Goal: Task Accomplishment & Management: Use online tool/utility

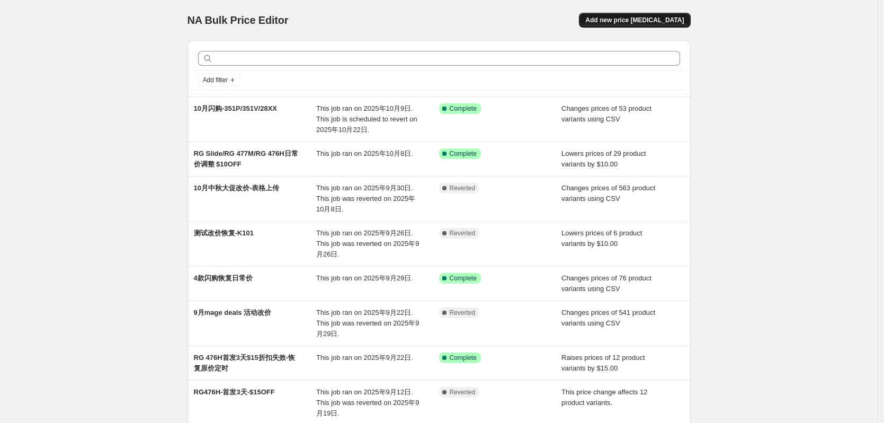
click at [645, 14] on button "Add new price [MEDICAL_DATA]" at bounding box center [634, 20] width 111 height 15
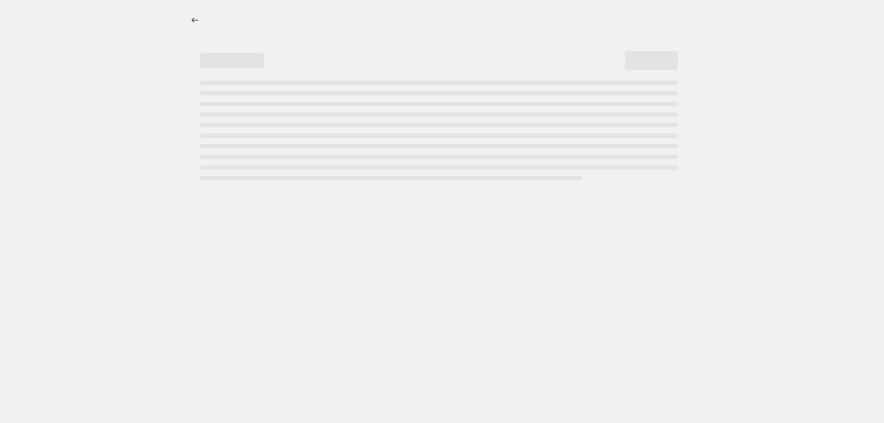
select select "percentage"
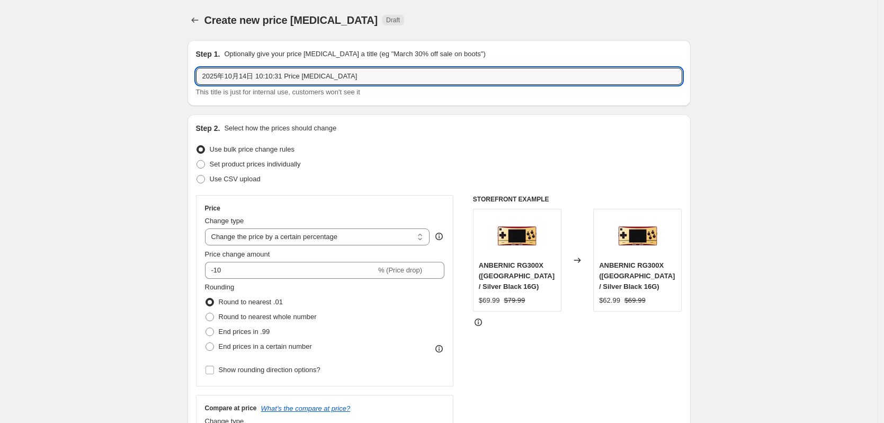
drag, startPoint x: 353, startPoint y: 78, endPoint x: 186, endPoint y: 83, distance: 166.9
type input "RG505/RG405V日常降价-$10OFF"
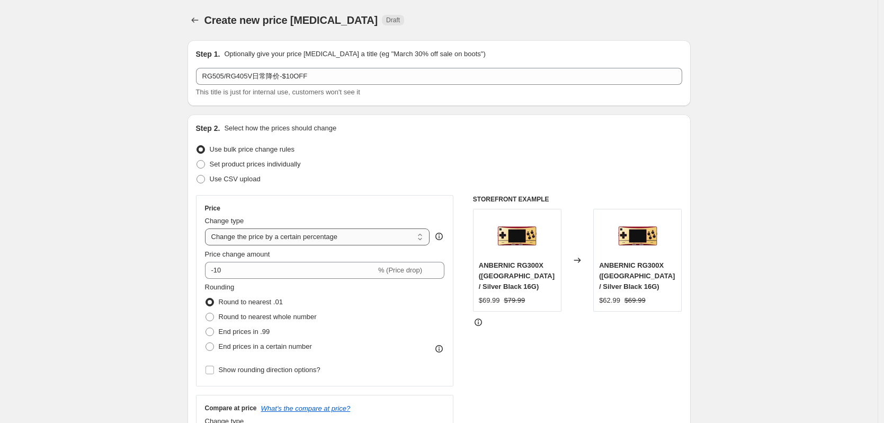
click at [329, 241] on select "Change the price to a certain amount Change the price by a certain amount Chang…" at bounding box center [317, 236] width 225 height 17
select select "by"
click at [208, 228] on select "Change the price to a certain amount Change the price by a certain amount Chang…" at bounding box center [317, 236] width 225 height 17
type input "-10.00"
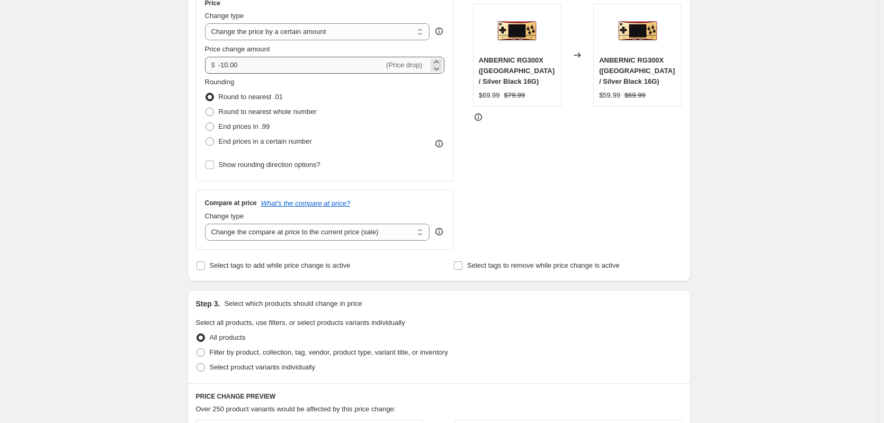
scroll to position [212, 0]
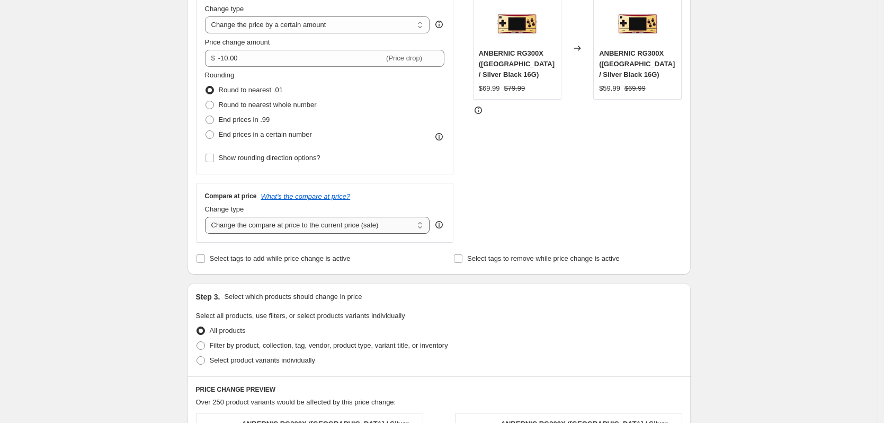
click at [331, 228] on select "Change the compare at price to the current price (sale) Change the compare at p…" at bounding box center [317, 225] width 225 height 17
select select "no_change"
click at [208, 217] on select "Change the compare at price to the current price (sale) Change the compare at p…" at bounding box center [317, 225] width 225 height 17
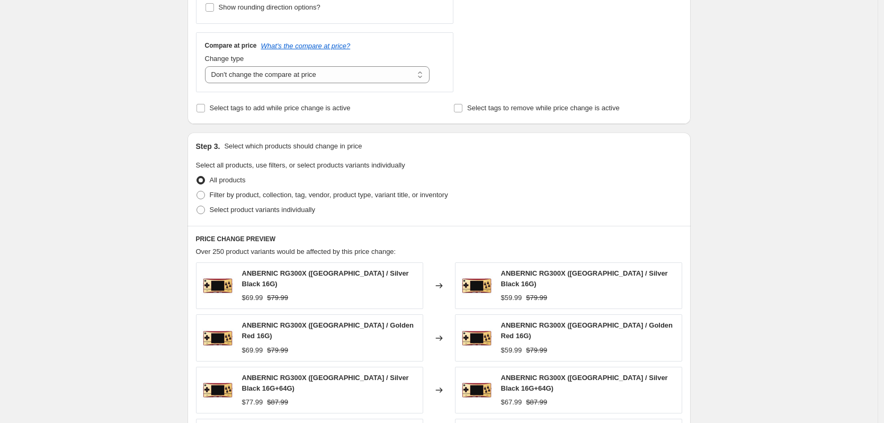
scroll to position [424, 0]
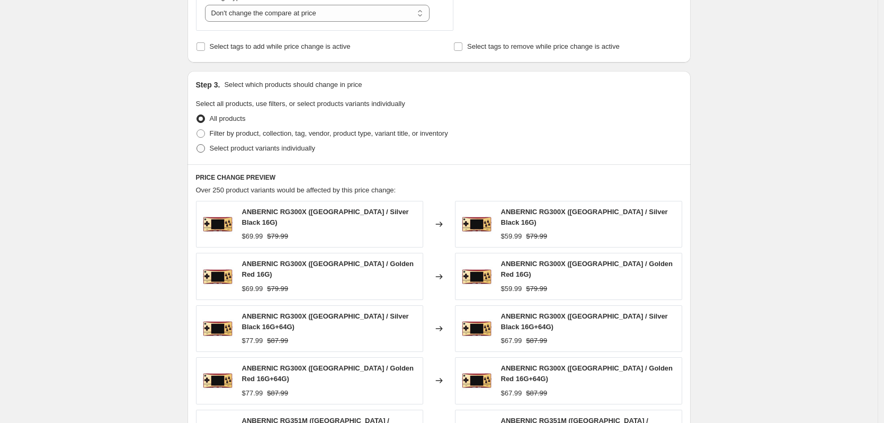
click at [251, 147] on span "Select product variants individually" at bounding box center [262, 148] width 105 height 8
click at [197, 145] on input "Select product variants individually" at bounding box center [197, 144] width 1 height 1
radio input "true"
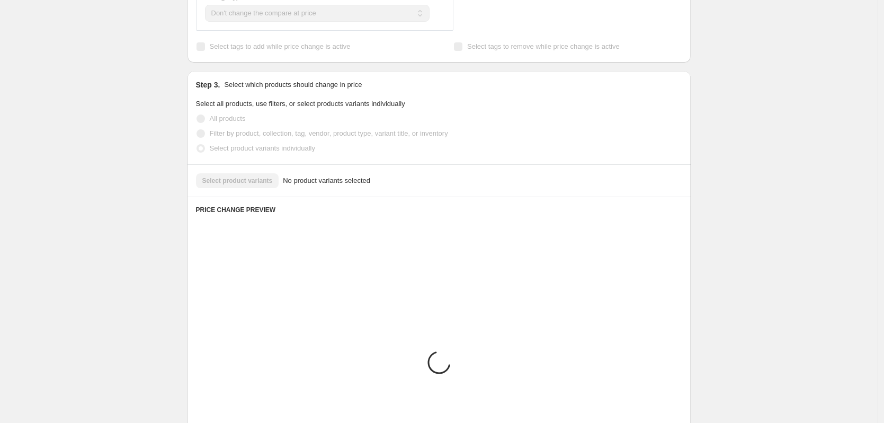
scroll to position [402, 0]
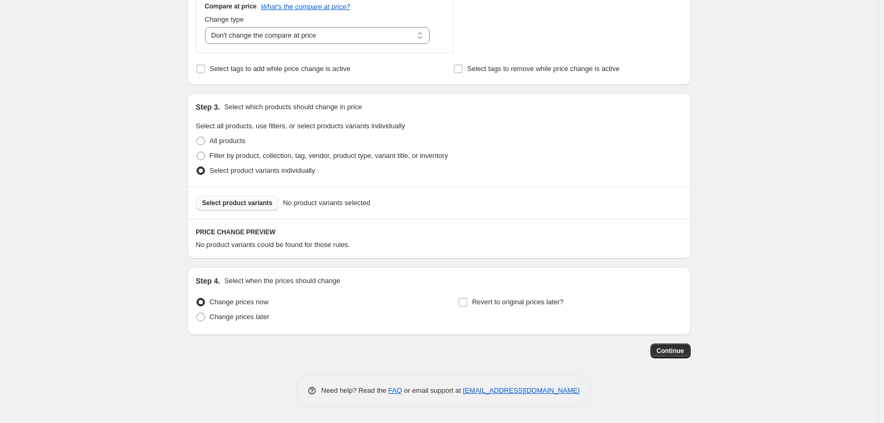
click at [246, 199] on span "Select product variants" at bounding box center [237, 203] width 70 height 8
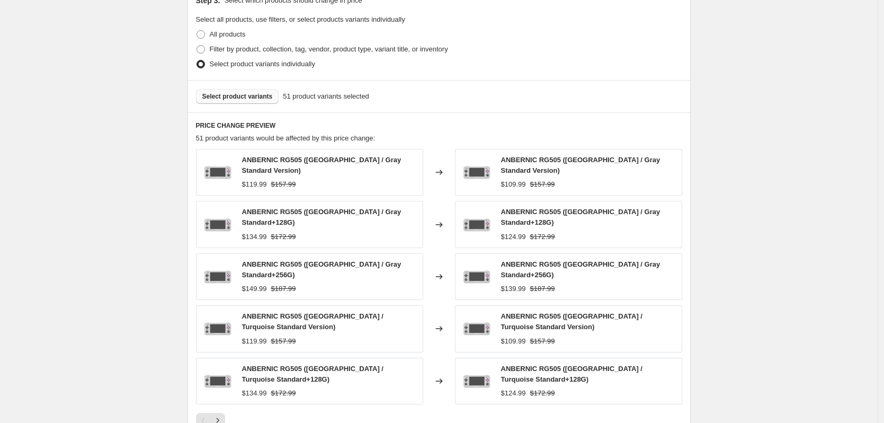
scroll to position [561, 0]
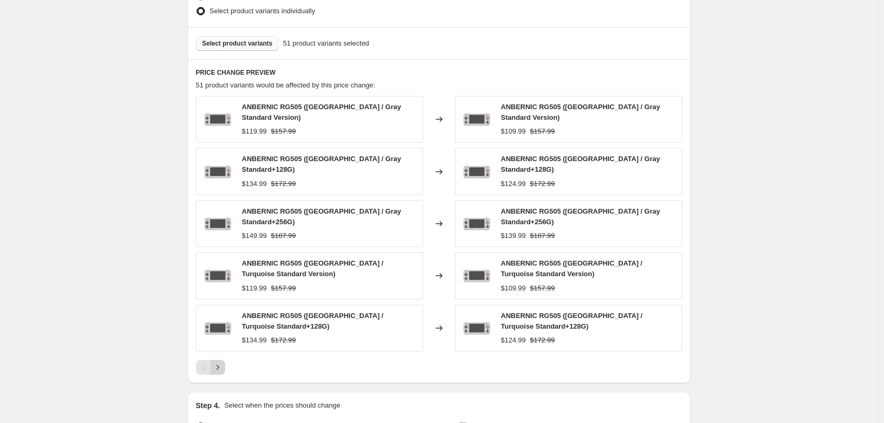
click at [219, 362] on icon "Next" at bounding box center [217, 367] width 11 height 11
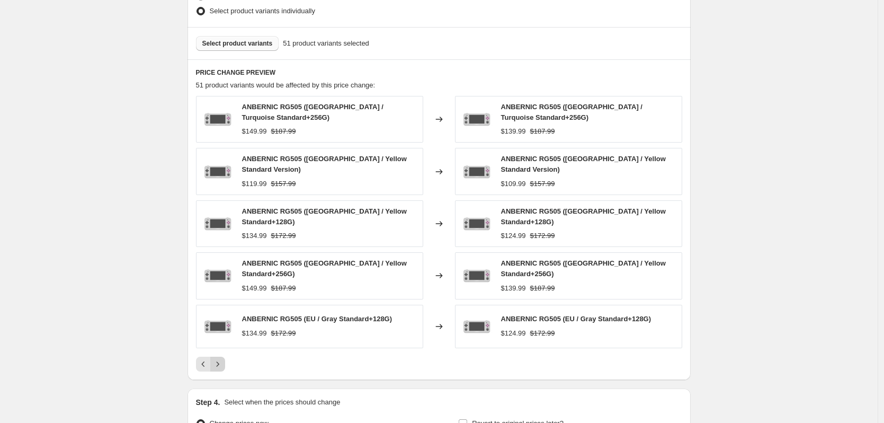
click at [219, 359] on icon "Next" at bounding box center [217, 364] width 11 height 11
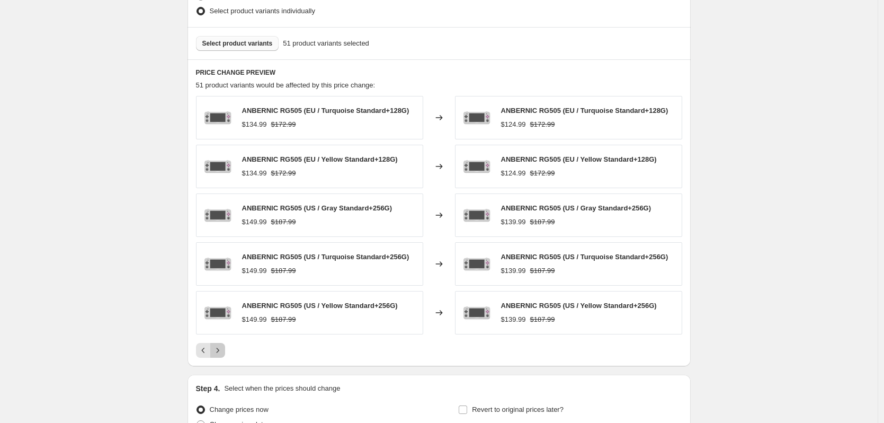
click at [219, 355] on icon "Next" at bounding box center [217, 350] width 11 height 11
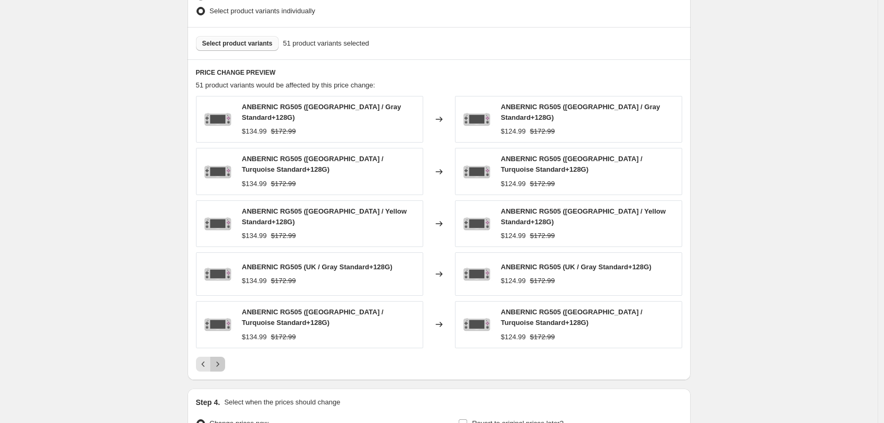
click at [219, 359] on icon "Next" at bounding box center [217, 364] width 11 height 11
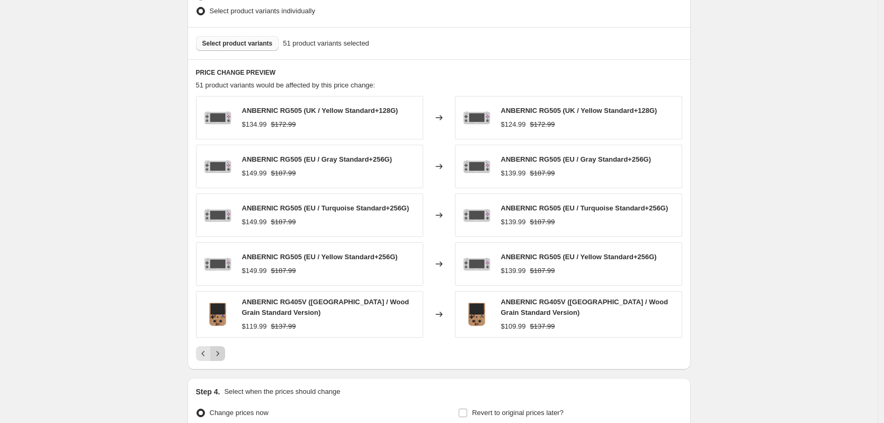
click at [219, 355] on icon "Next" at bounding box center [217, 353] width 11 height 11
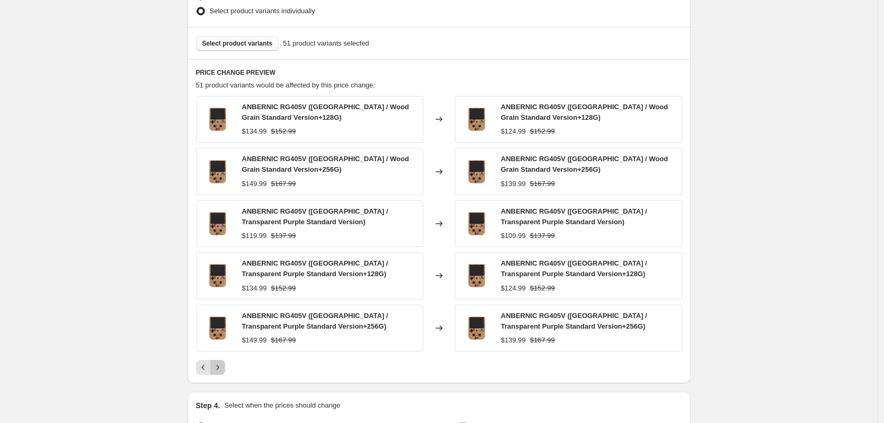
click at [220, 367] on icon "Next" at bounding box center [217, 367] width 11 height 11
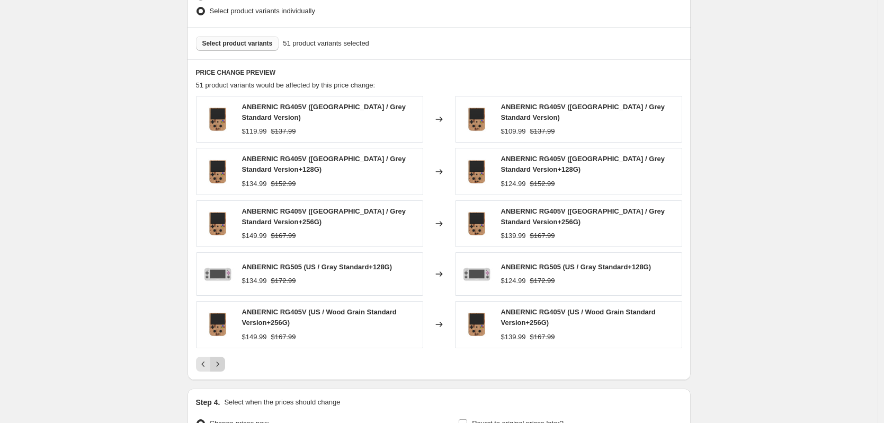
click at [220, 367] on button "Next" at bounding box center [217, 364] width 15 height 15
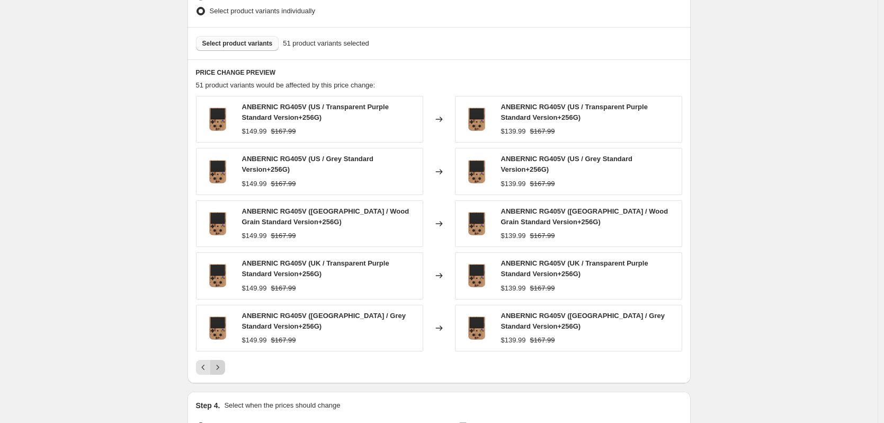
click at [220, 367] on icon "Next" at bounding box center [217, 367] width 11 height 11
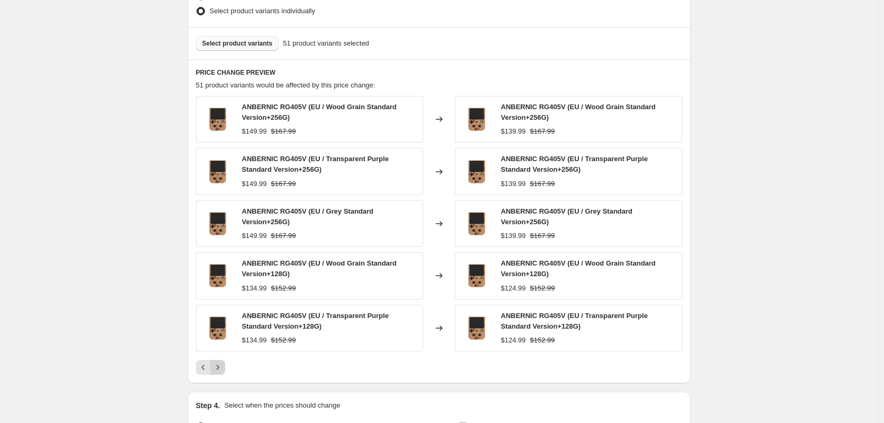
click at [220, 367] on icon "Next" at bounding box center [217, 367] width 11 height 11
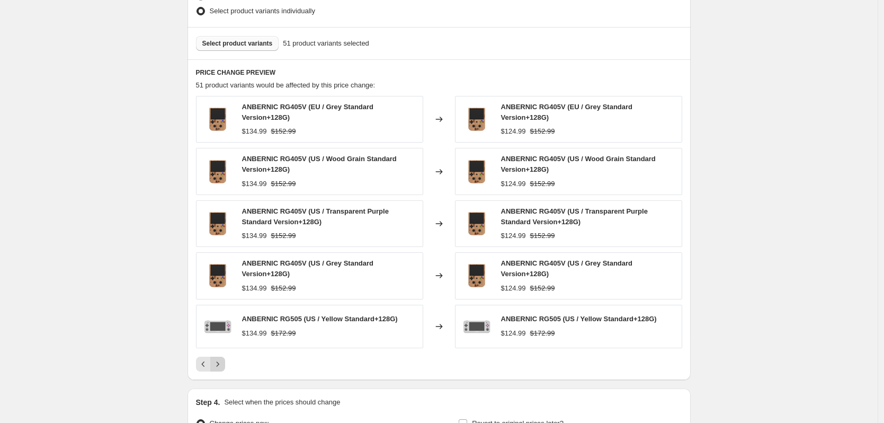
click at [220, 367] on icon "Next" at bounding box center [217, 364] width 11 height 11
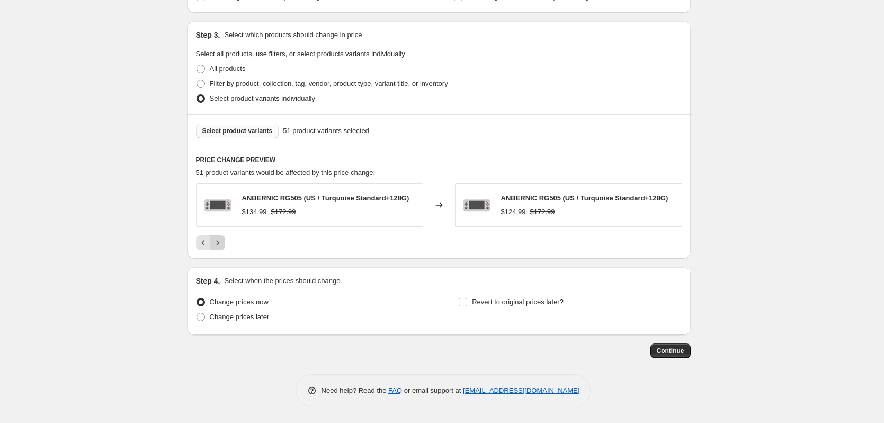
scroll to position [474, 0]
click at [673, 356] on button "Continue" at bounding box center [671, 350] width 40 height 15
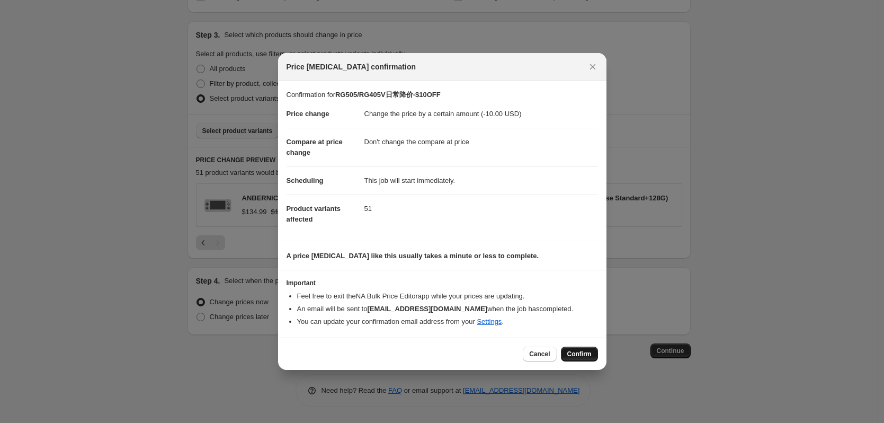
click at [578, 350] on span "Confirm" at bounding box center [579, 354] width 24 height 8
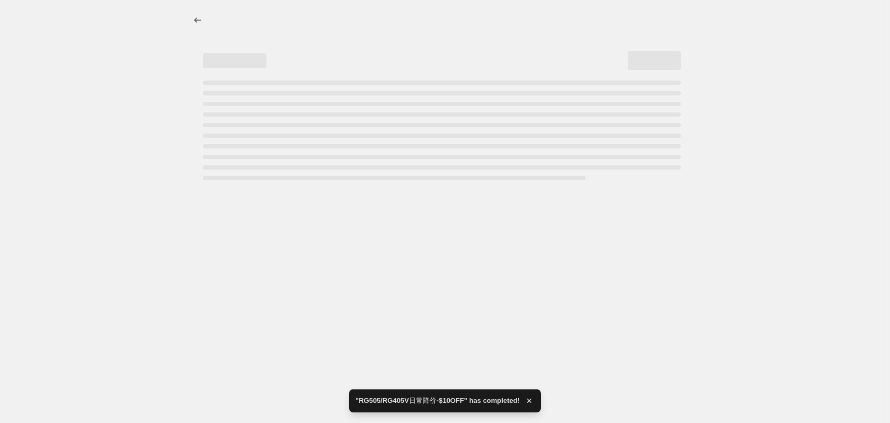
select select "by"
select select "no_change"
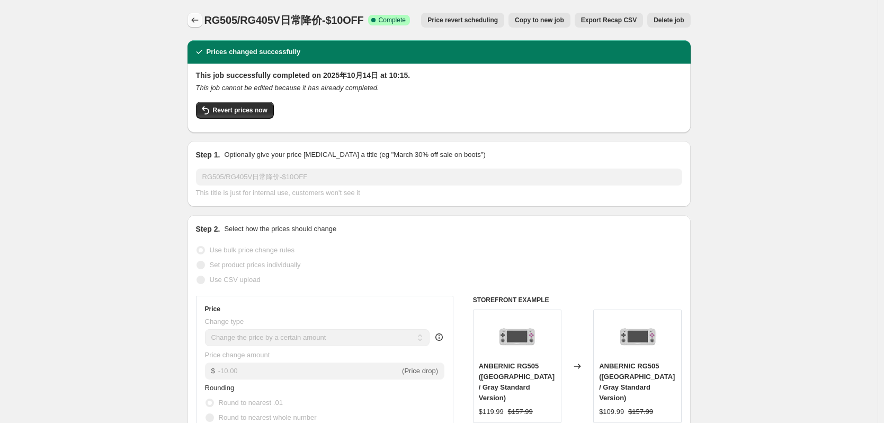
click at [197, 27] on button "Price change jobs" at bounding box center [195, 20] width 15 height 15
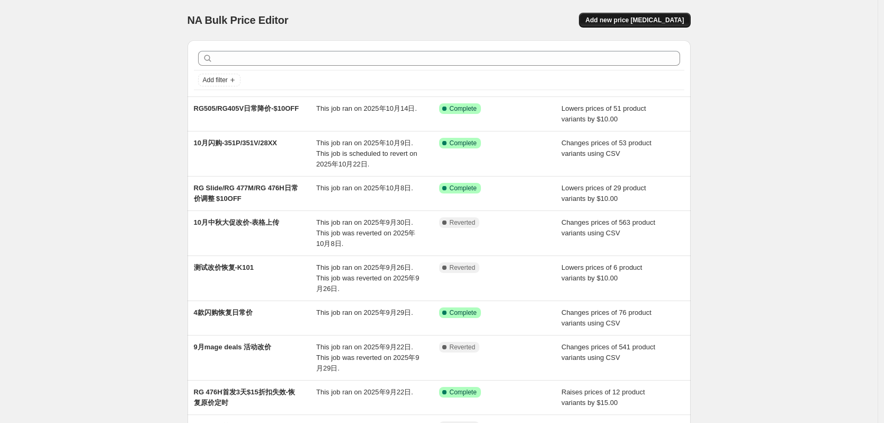
click at [643, 20] on span "Add new price [MEDICAL_DATA]" at bounding box center [634, 20] width 99 height 8
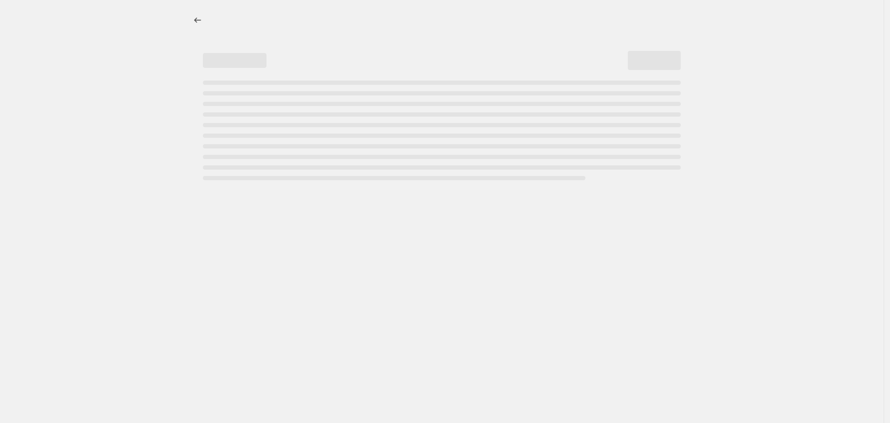
select select "percentage"
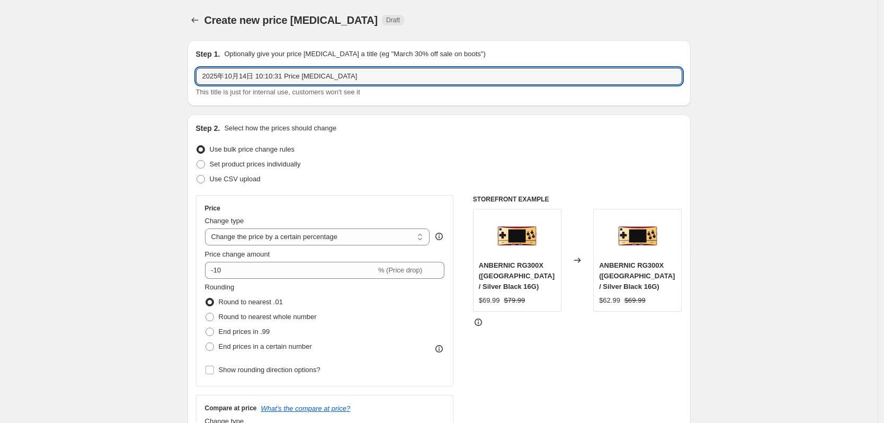
drag, startPoint x: 347, startPoint y: 79, endPoint x: 128, endPoint y: 83, distance: 219.9
type input "RG405M-日常降价-$20OFF"
click at [277, 237] on select "Change the price to a certain amount Change the price by a certain amount Chang…" at bounding box center [317, 236] width 225 height 17
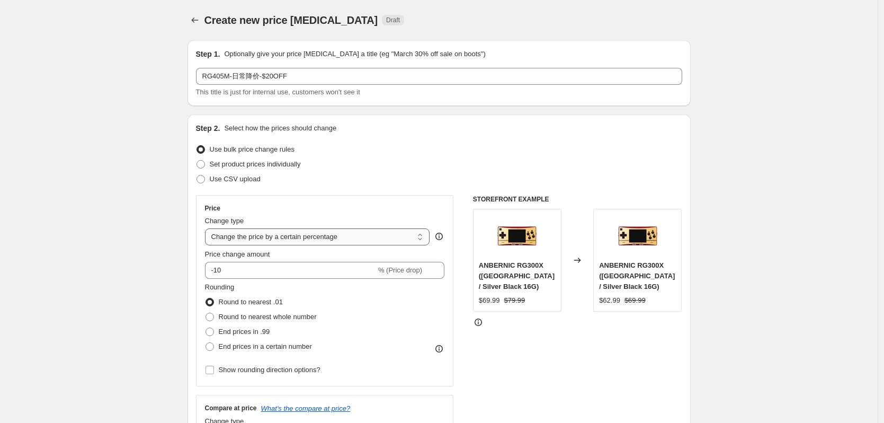
select select "by"
click at [208, 228] on select "Change the price to a certain amount Change the price by a certain amount Chang…" at bounding box center [317, 236] width 225 height 17
click at [228, 275] on input "-10.00" at bounding box center [301, 270] width 166 height 17
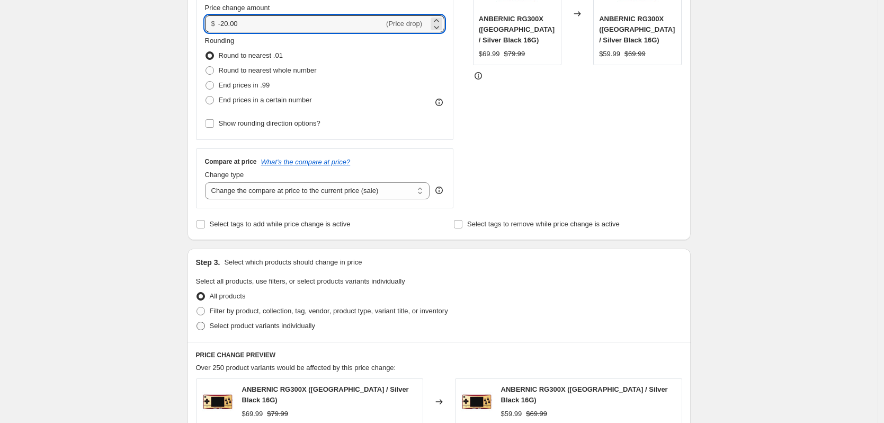
scroll to position [265, 0]
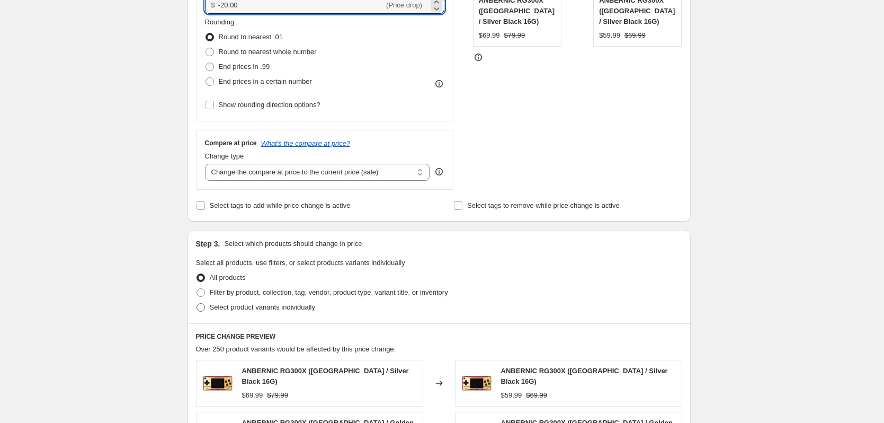
type input "-20.00"
click at [242, 310] on span "Select product variants individually" at bounding box center [262, 307] width 105 height 8
click at [197, 304] on input "Select product variants individually" at bounding box center [197, 303] width 1 height 1
radio input "true"
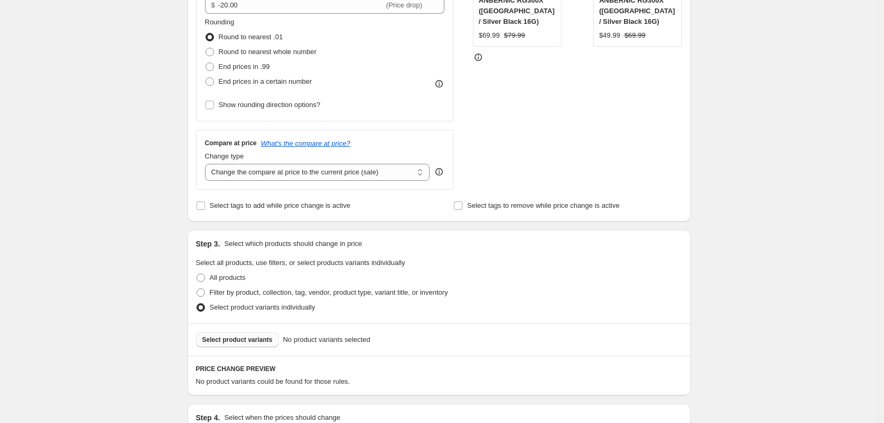
click at [249, 340] on span "Select product variants" at bounding box center [237, 339] width 70 height 8
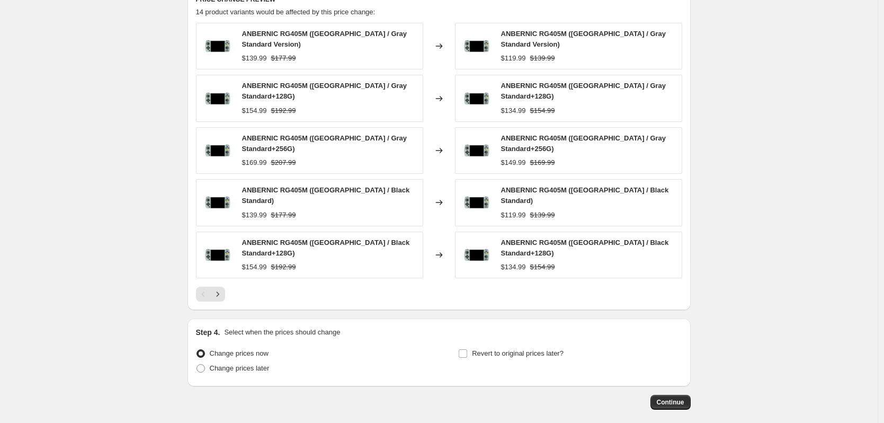
scroll to position [636, 0]
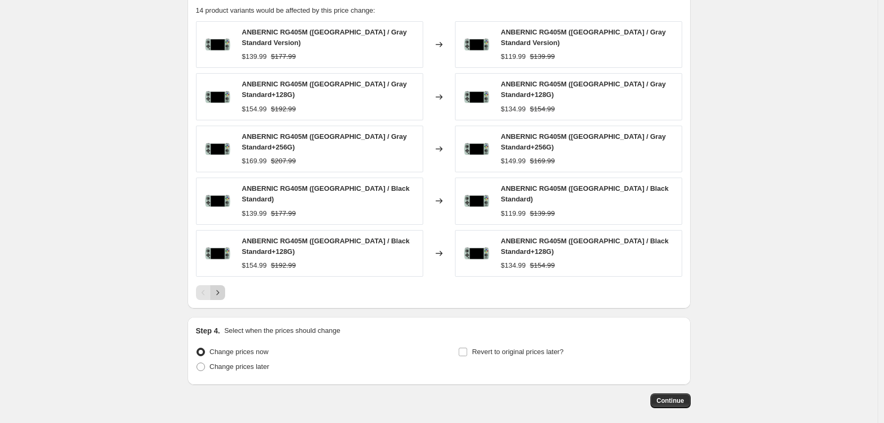
click at [219, 287] on icon "Next" at bounding box center [217, 292] width 11 height 11
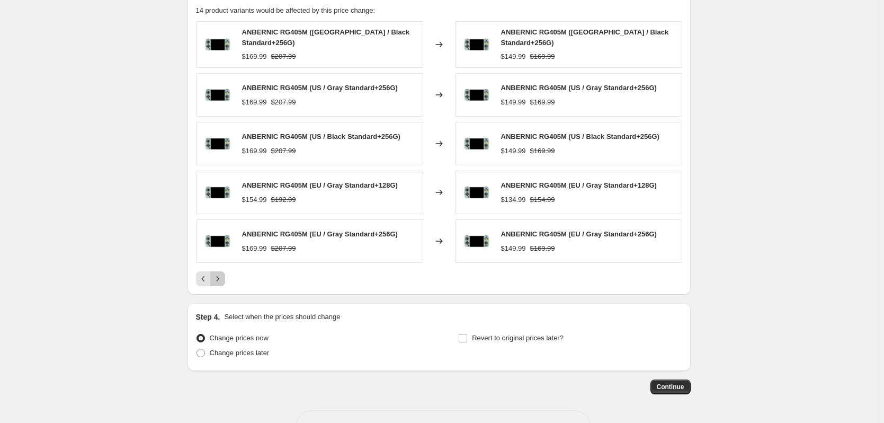
click at [219, 273] on icon "Next" at bounding box center [217, 278] width 11 height 11
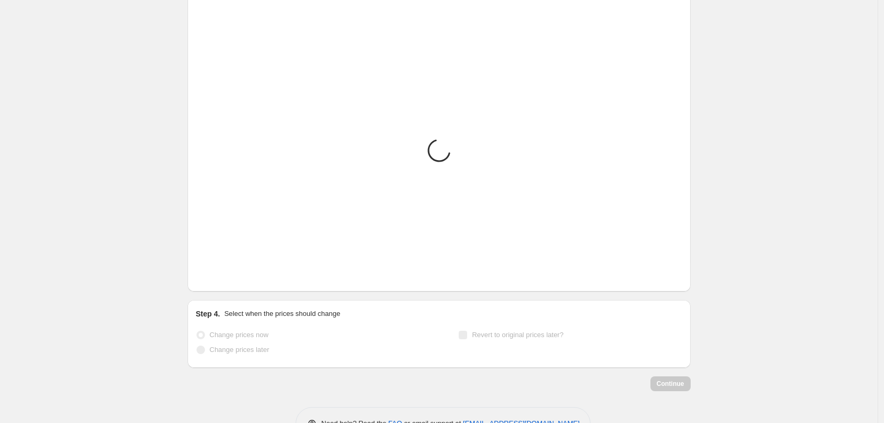
scroll to position [620, 0]
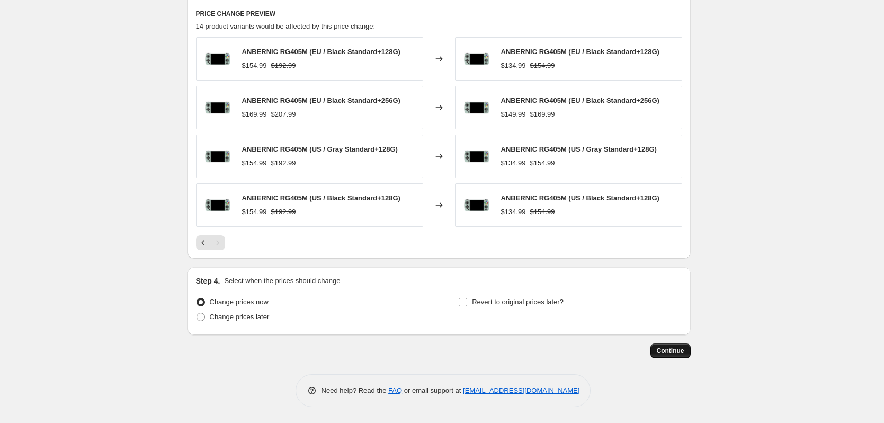
click at [687, 354] on button "Continue" at bounding box center [671, 350] width 40 height 15
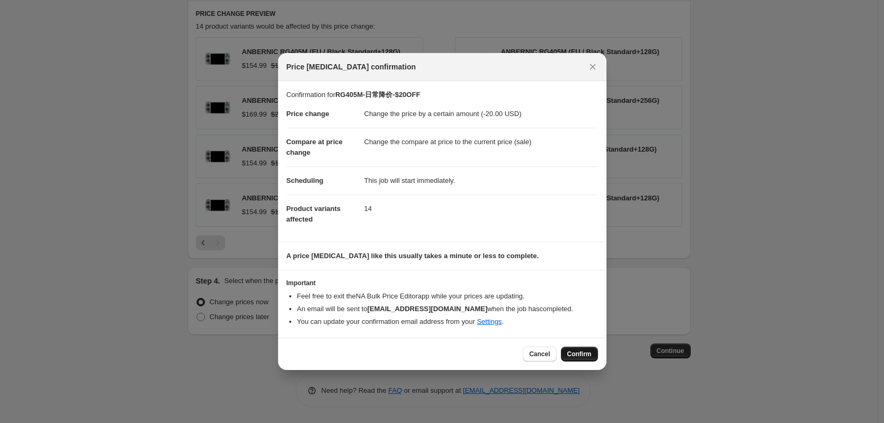
click at [578, 349] on button "Confirm" at bounding box center [579, 353] width 37 height 15
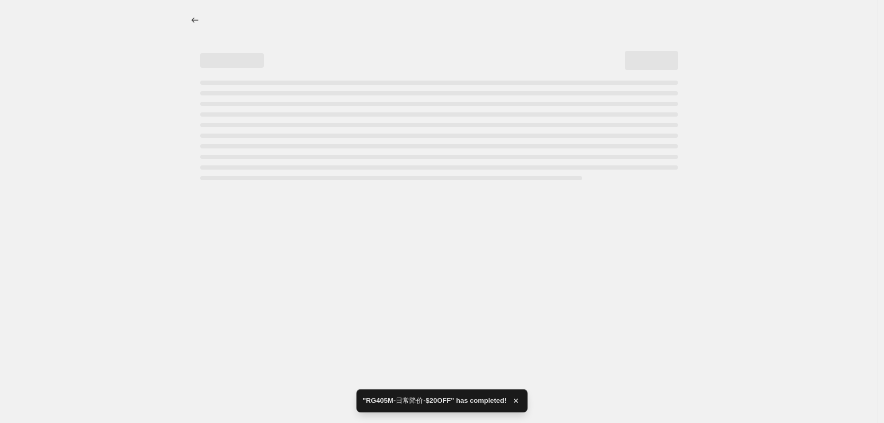
select select "by"
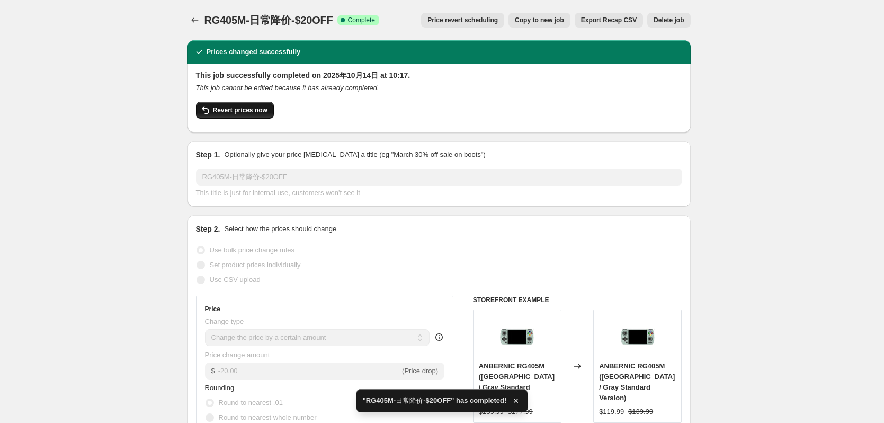
click at [252, 112] on span "Revert prices now" at bounding box center [240, 110] width 55 height 8
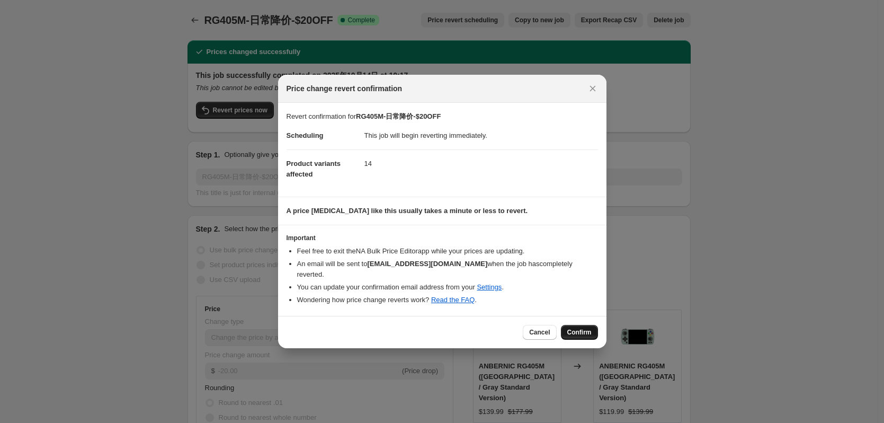
click at [568, 328] on span "Confirm" at bounding box center [579, 332] width 24 height 8
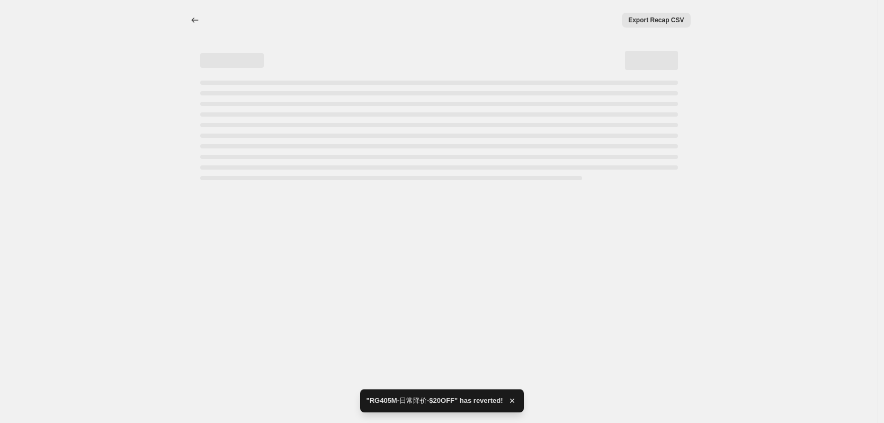
select select "by"
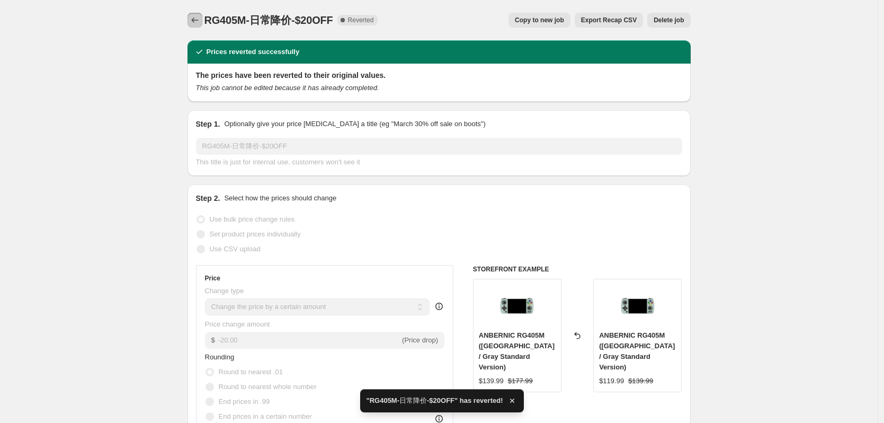
click at [197, 23] on icon "Price change jobs" at bounding box center [195, 20] width 11 height 11
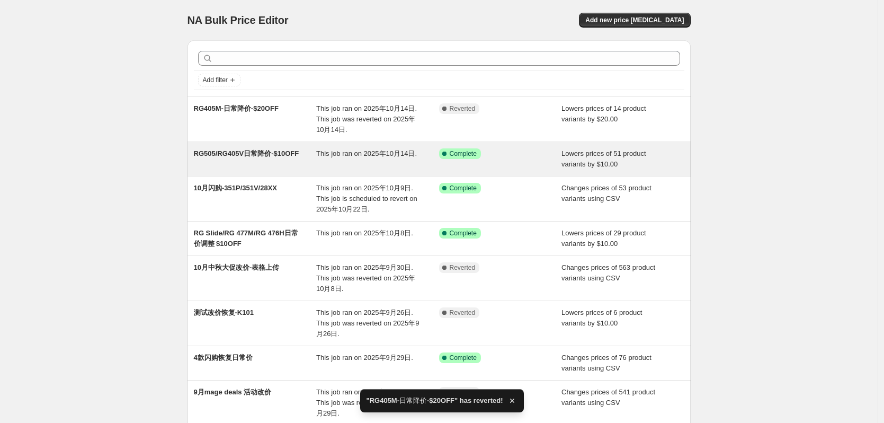
click at [284, 153] on span "RG505/RG405V日常降价-$10OFF" at bounding box center [246, 153] width 105 height 8
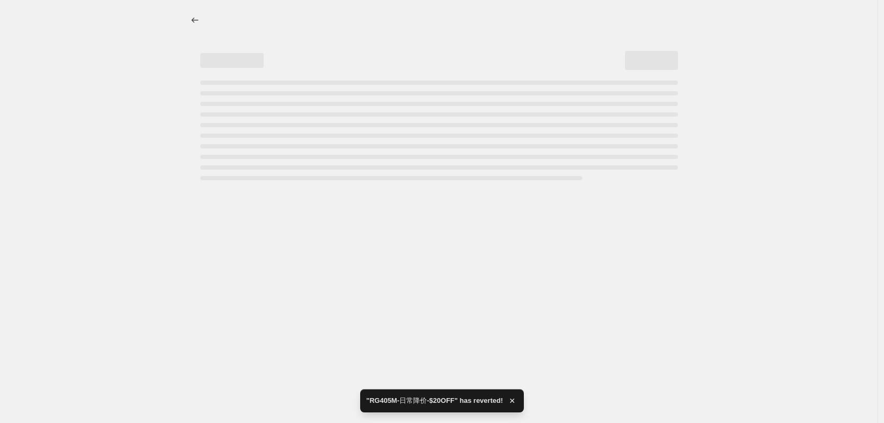
select select "by"
select select "no_change"
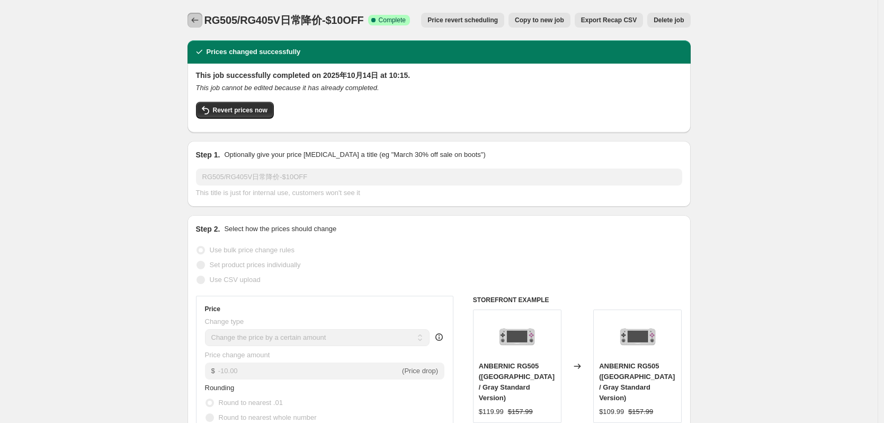
click at [195, 21] on icon "Price change jobs" at bounding box center [194, 19] width 7 height 5
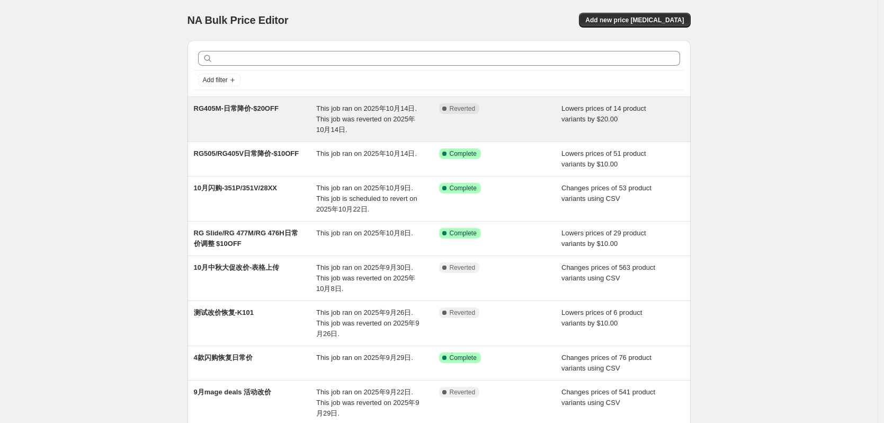
click at [269, 108] on span "RG405M-日常降价-$20OFF" at bounding box center [236, 108] width 85 height 8
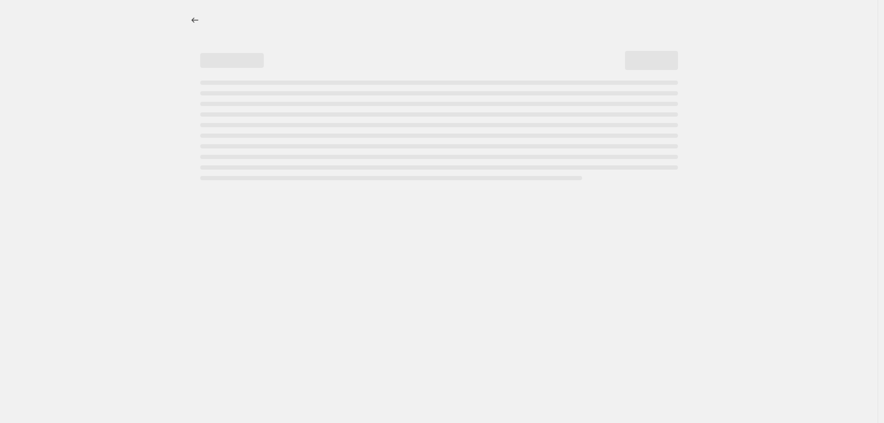
select select "by"
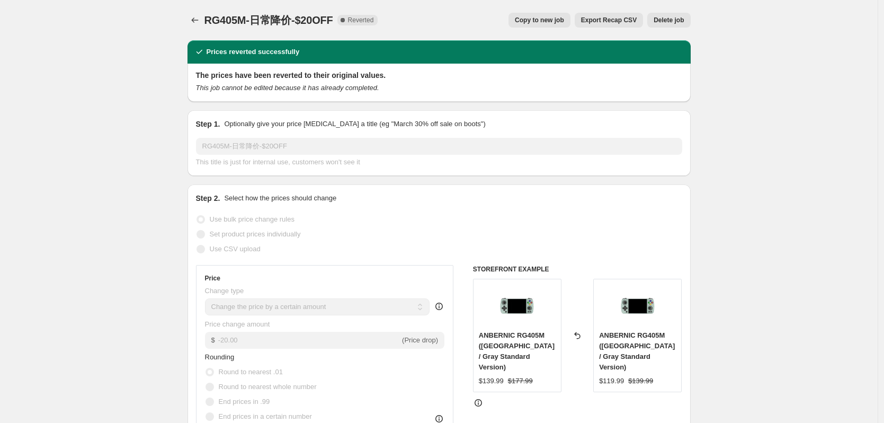
click at [551, 23] on span "Copy to new job" at bounding box center [539, 20] width 49 height 8
select select "by"
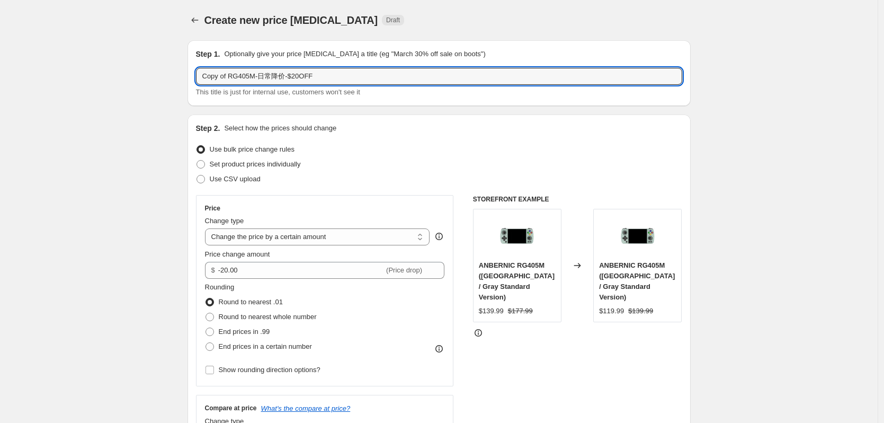
drag, startPoint x: 230, startPoint y: 77, endPoint x: 185, endPoint y: 77, distance: 45.6
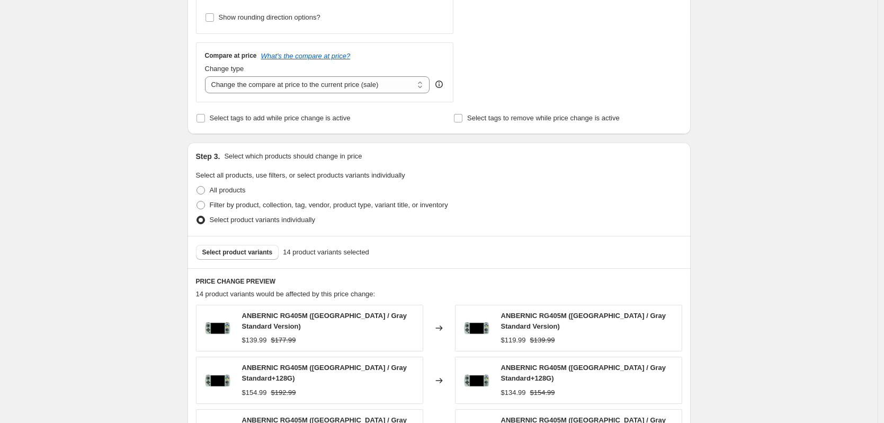
scroll to position [371, 0]
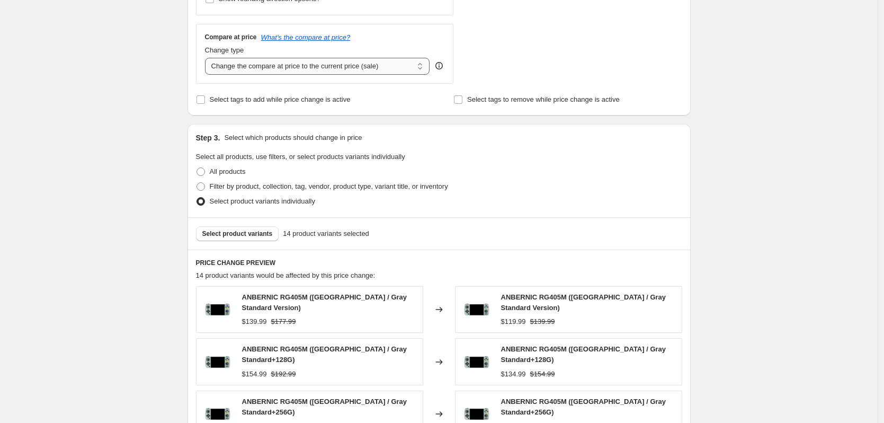
type input "RG405M-日常降价-$20OFF"
click at [260, 68] on select "Change the compare at price to the current price (sale) Change the compare at p…" at bounding box center [317, 66] width 225 height 17
select select "no_change"
click at [208, 58] on select "Change the compare at price to the current price (sale) Change the compare at p…" at bounding box center [317, 66] width 225 height 17
click at [663, 193] on div "Filter by product, collection, tag, vendor, product type, variant title, or inv…" at bounding box center [439, 186] width 486 height 15
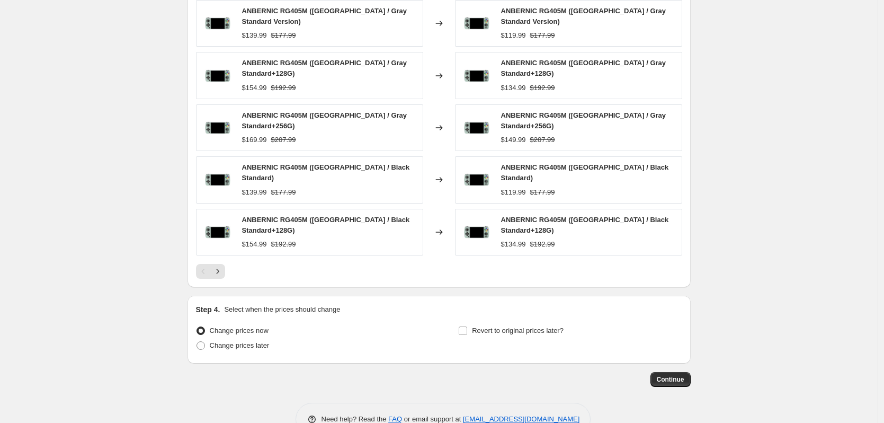
scroll to position [669, 0]
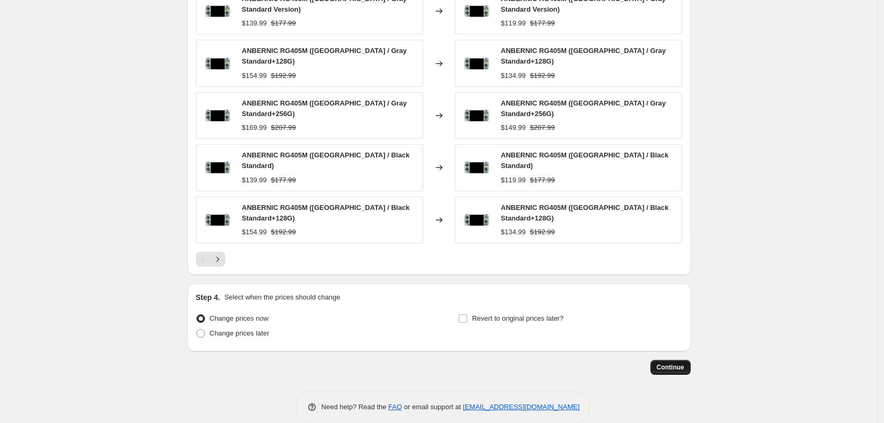
click at [674, 363] on span "Continue" at bounding box center [671, 367] width 28 height 8
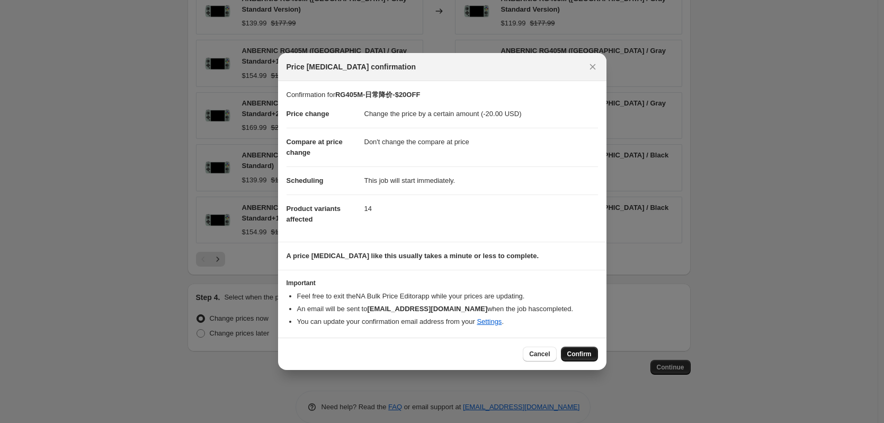
click at [568, 352] on span "Confirm" at bounding box center [579, 354] width 24 height 8
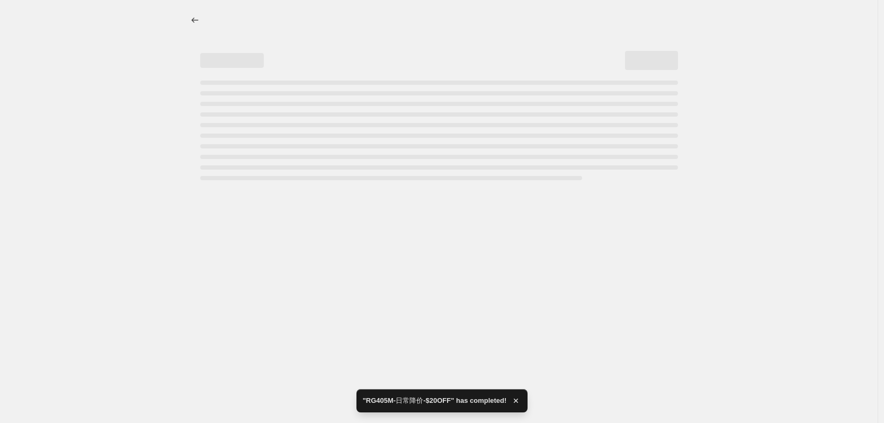
select select "by"
select select "no_change"
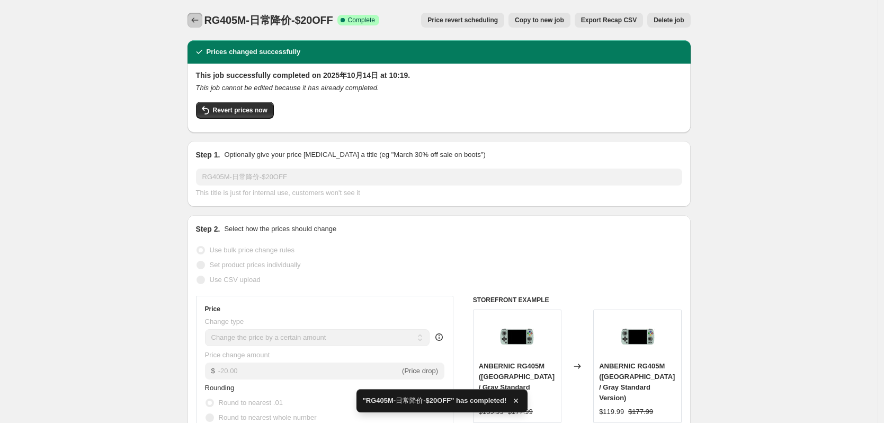
click at [200, 22] on icon "Price change jobs" at bounding box center [195, 20] width 11 height 11
